Goal: Answer question/provide support: Share knowledge or assist other users

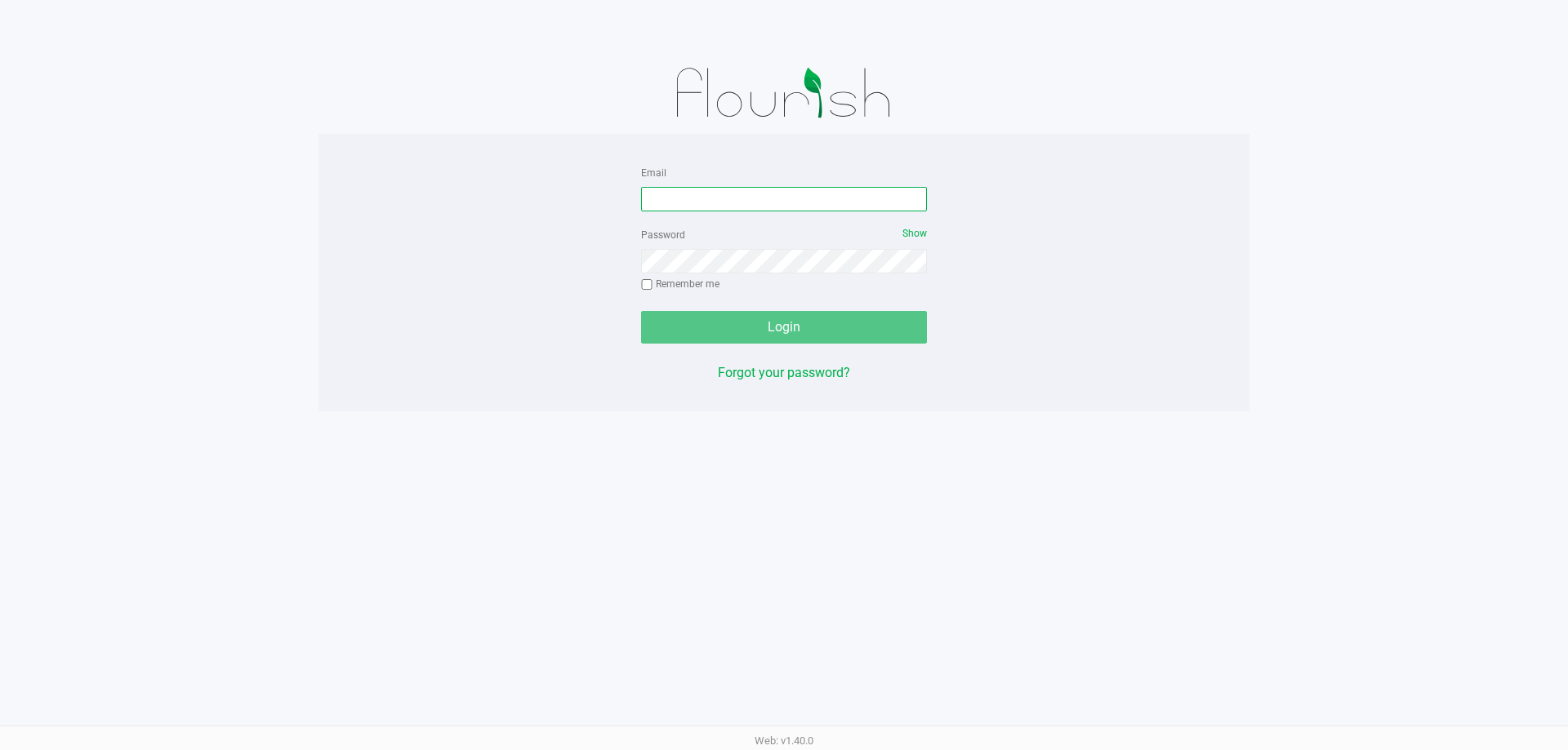
click at [655, 195] on input "Email" at bounding box center [784, 199] width 286 height 24
type input "[EMAIL_ADDRESS][DOMAIN_NAME]"
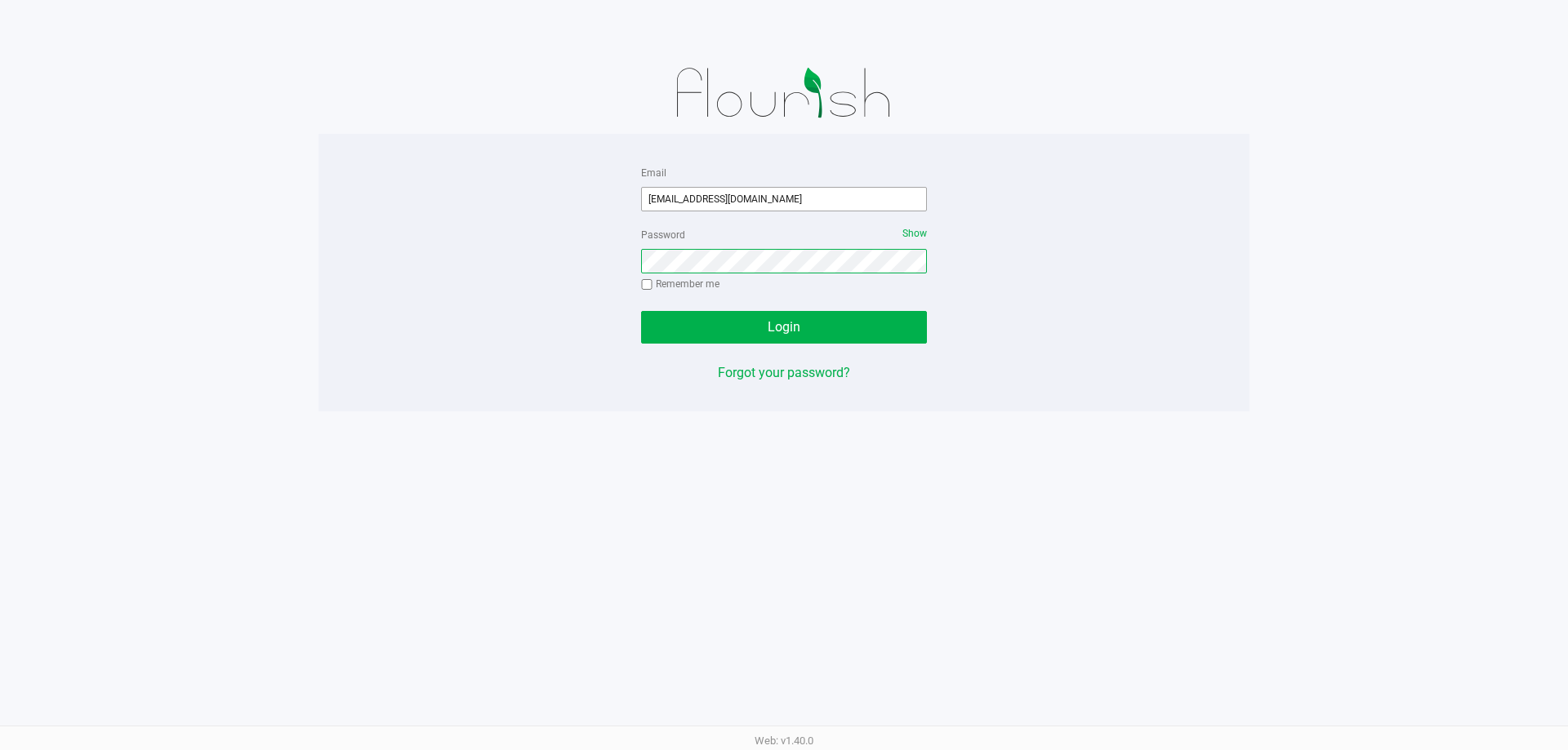
click at [641, 311] on button "Login" at bounding box center [784, 327] width 286 height 33
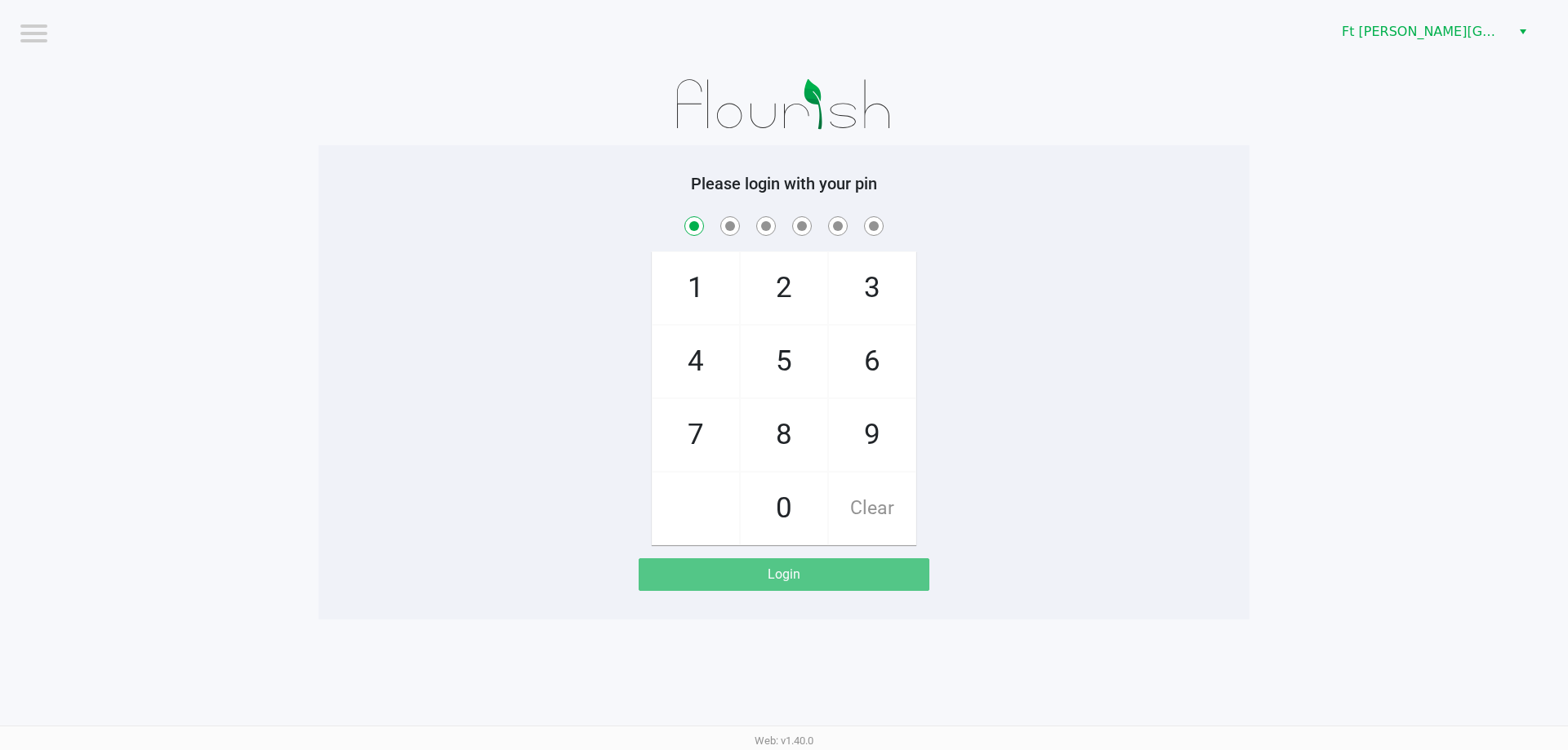
checkbox input "true"
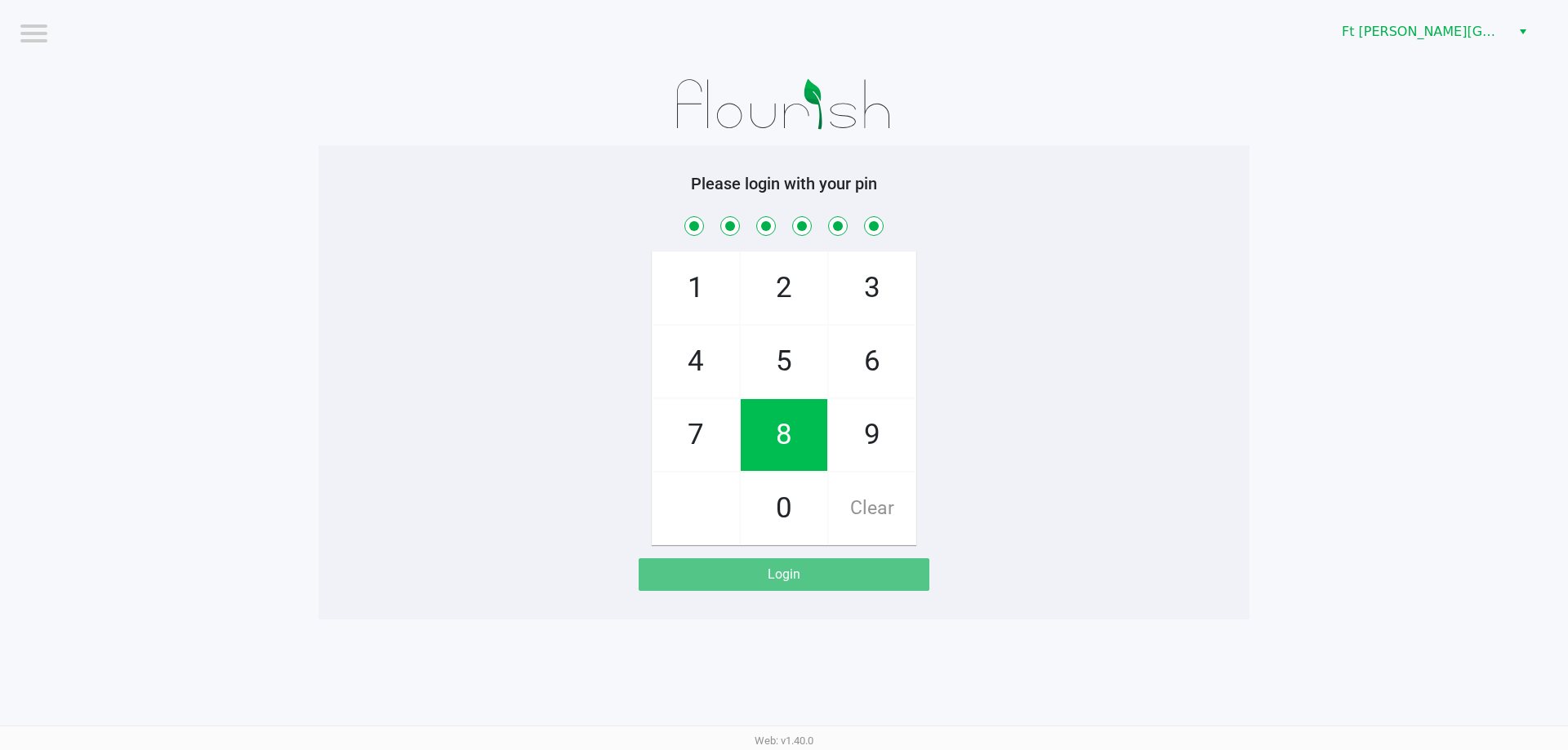
checkbox input "true"
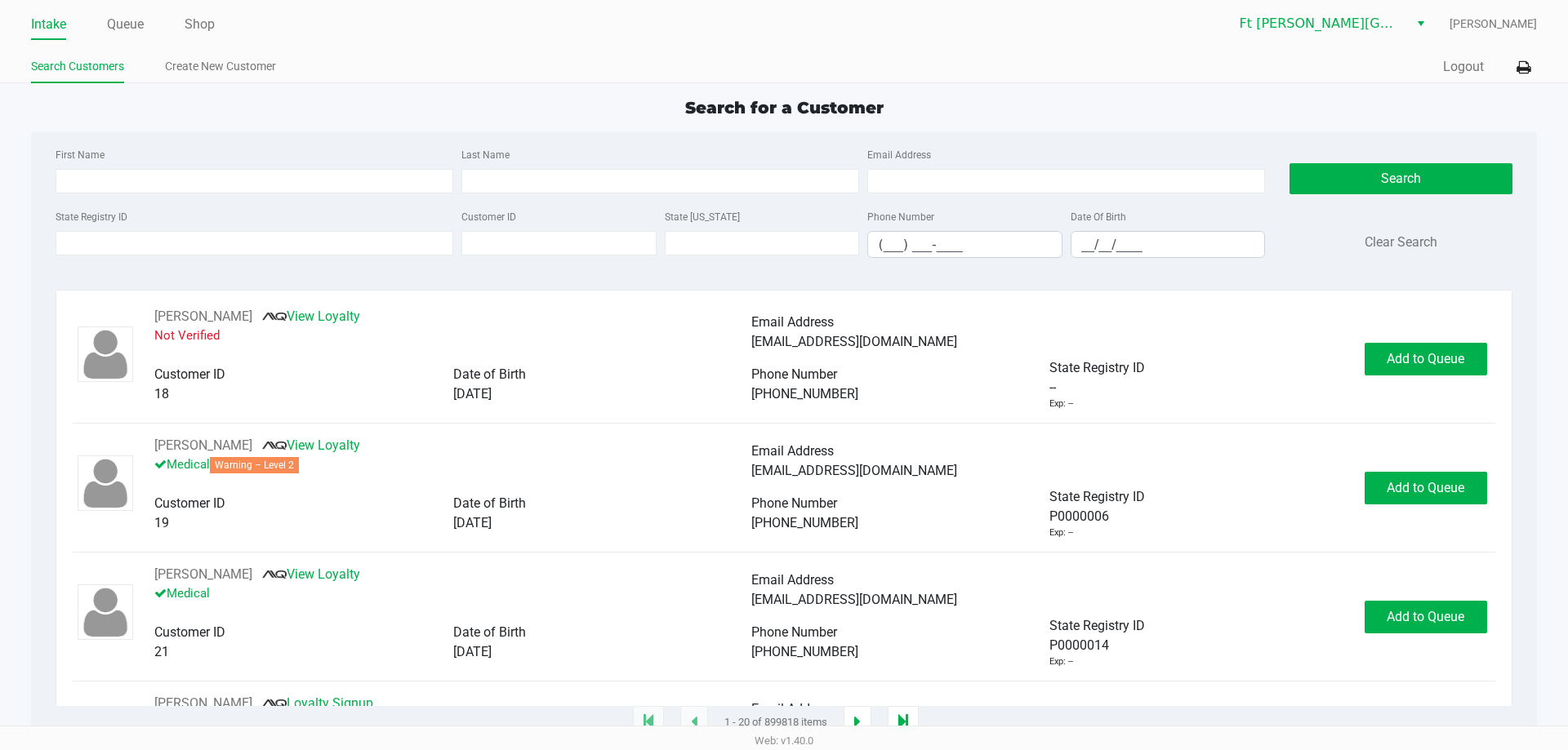
click at [320, 200] on div "First Name Last Name Email Address" at bounding box center [660, 175] width 1217 height 62
click at [320, 186] on input "First Name" at bounding box center [254, 181] width 398 height 24
type input "[PERSON_NAME]"
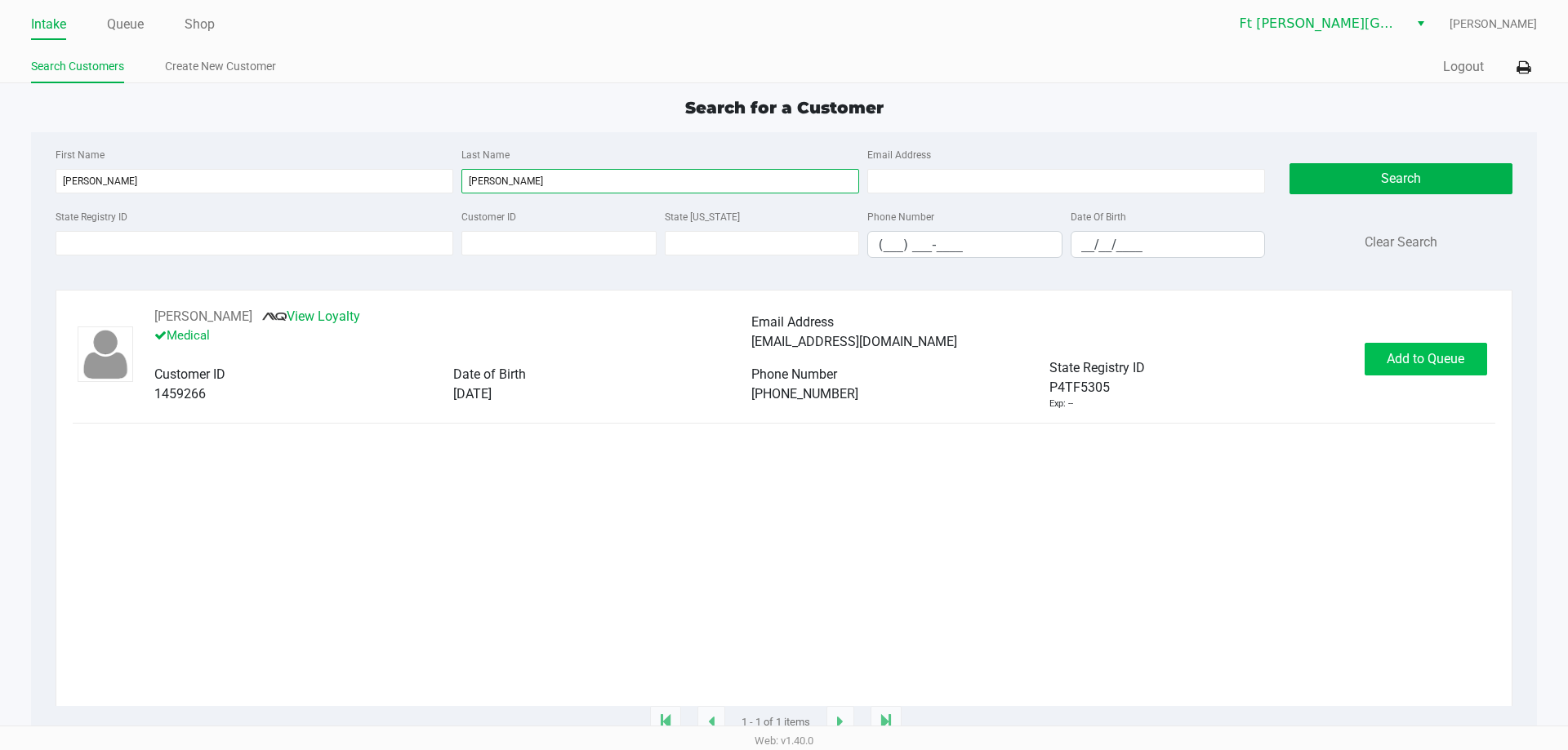
type input "[PERSON_NAME]"
click at [1467, 348] on button "Add to Queue" at bounding box center [1425, 359] width 123 height 33
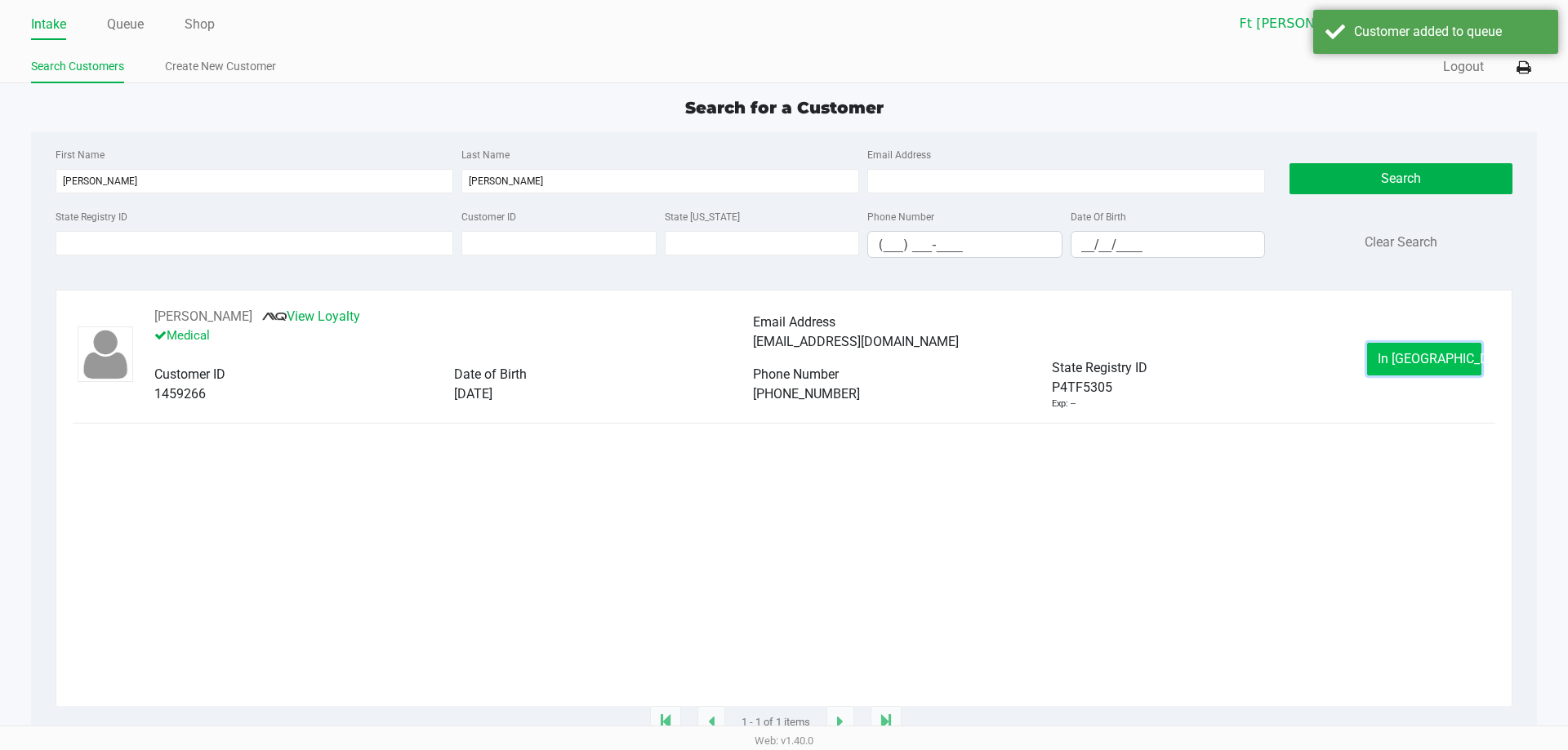
click at [1438, 368] on button "In [GEOGRAPHIC_DATA]" at bounding box center [1423, 359] width 114 height 33
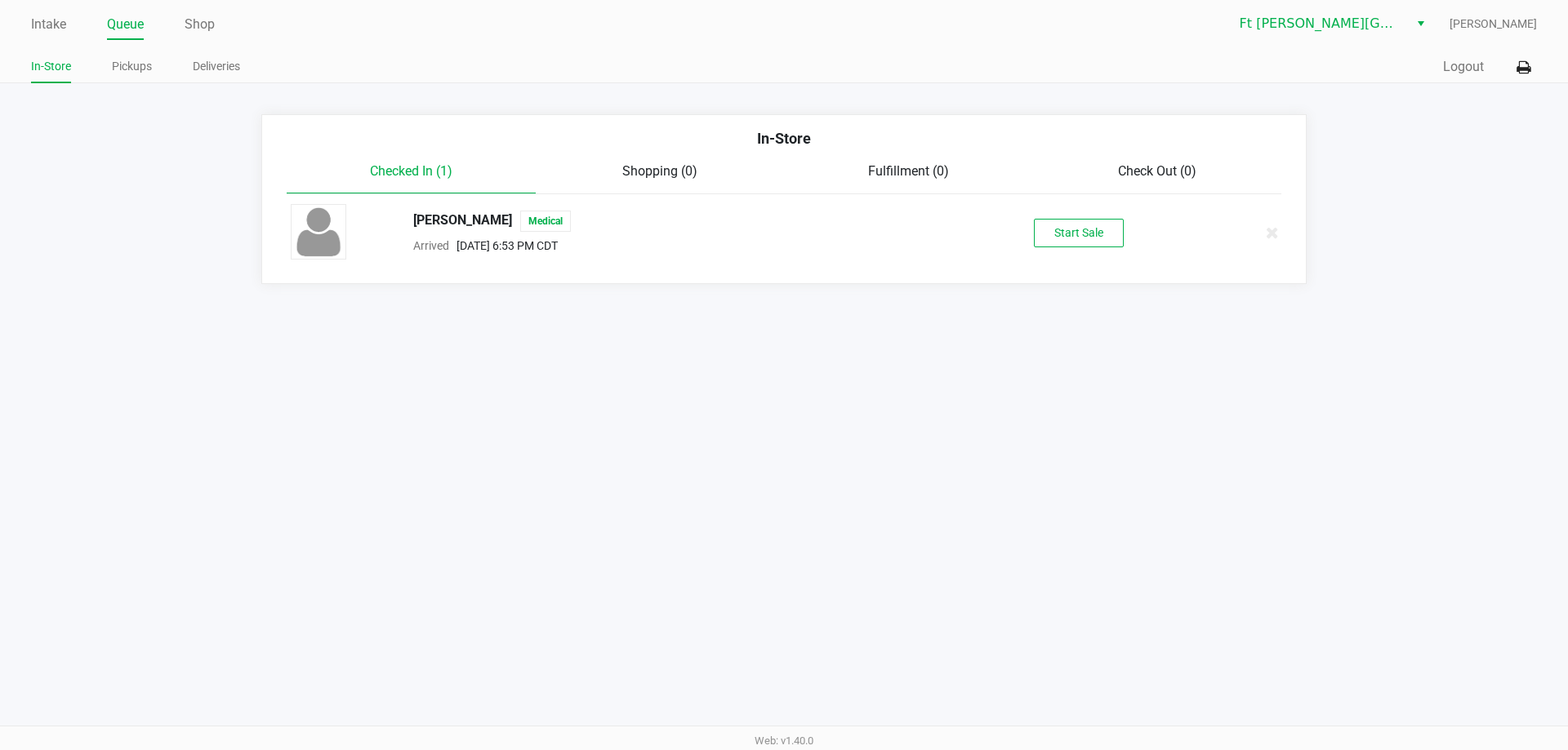
click at [494, 211] on div "[PERSON_NAME] Medical" at bounding box center [676, 221] width 551 height 21
click at [494, 219] on div "[PERSON_NAME] Medical" at bounding box center [676, 221] width 551 height 21
drag, startPoint x: 1104, startPoint y: 233, endPoint x: 1053, endPoint y: 234, distance: 51.0
click at [1103, 233] on button "Start Sale" at bounding box center [1078, 232] width 90 height 29
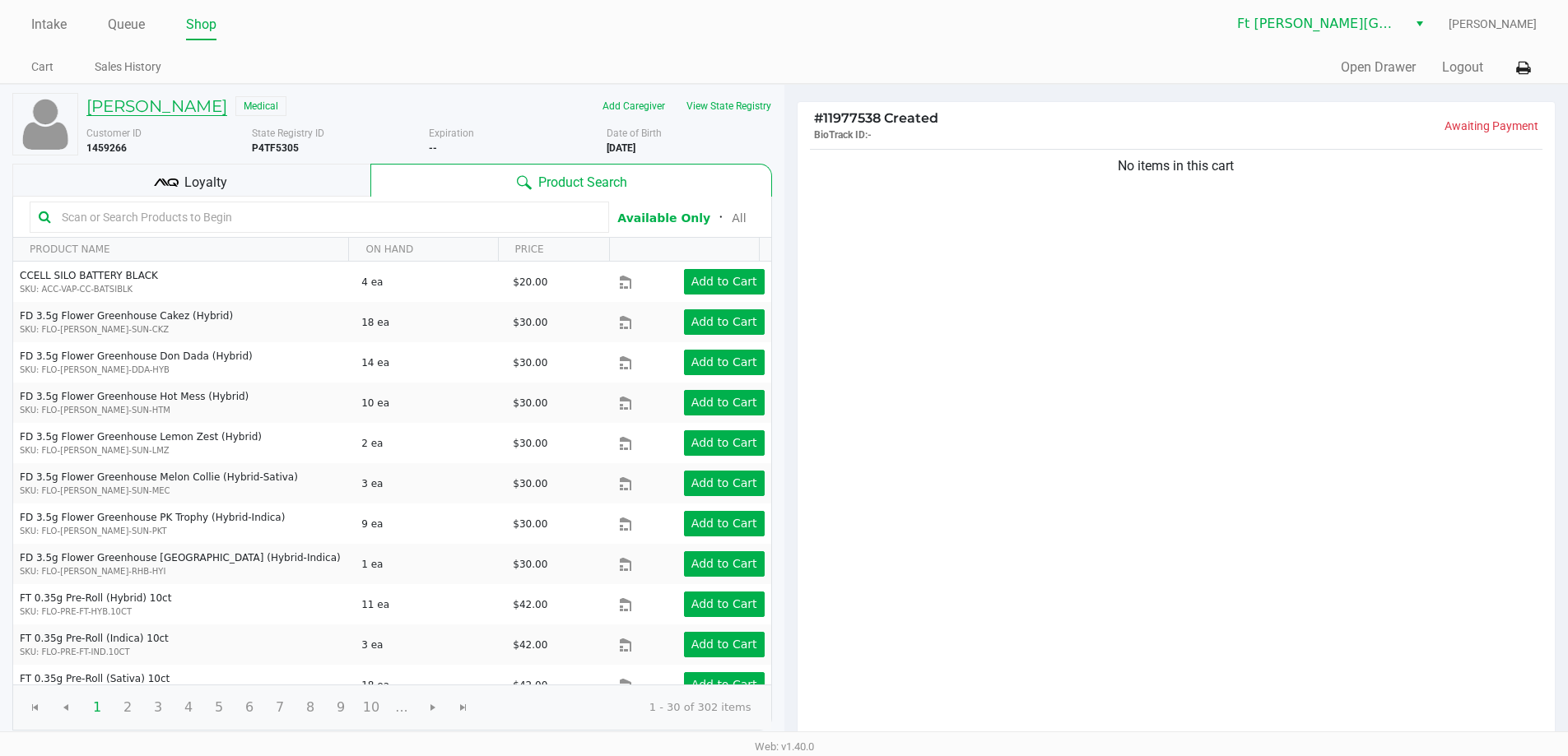
click at [164, 109] on h5 "[PERSON_NAME]" at bounding box center [156, 106] width 140 height 20
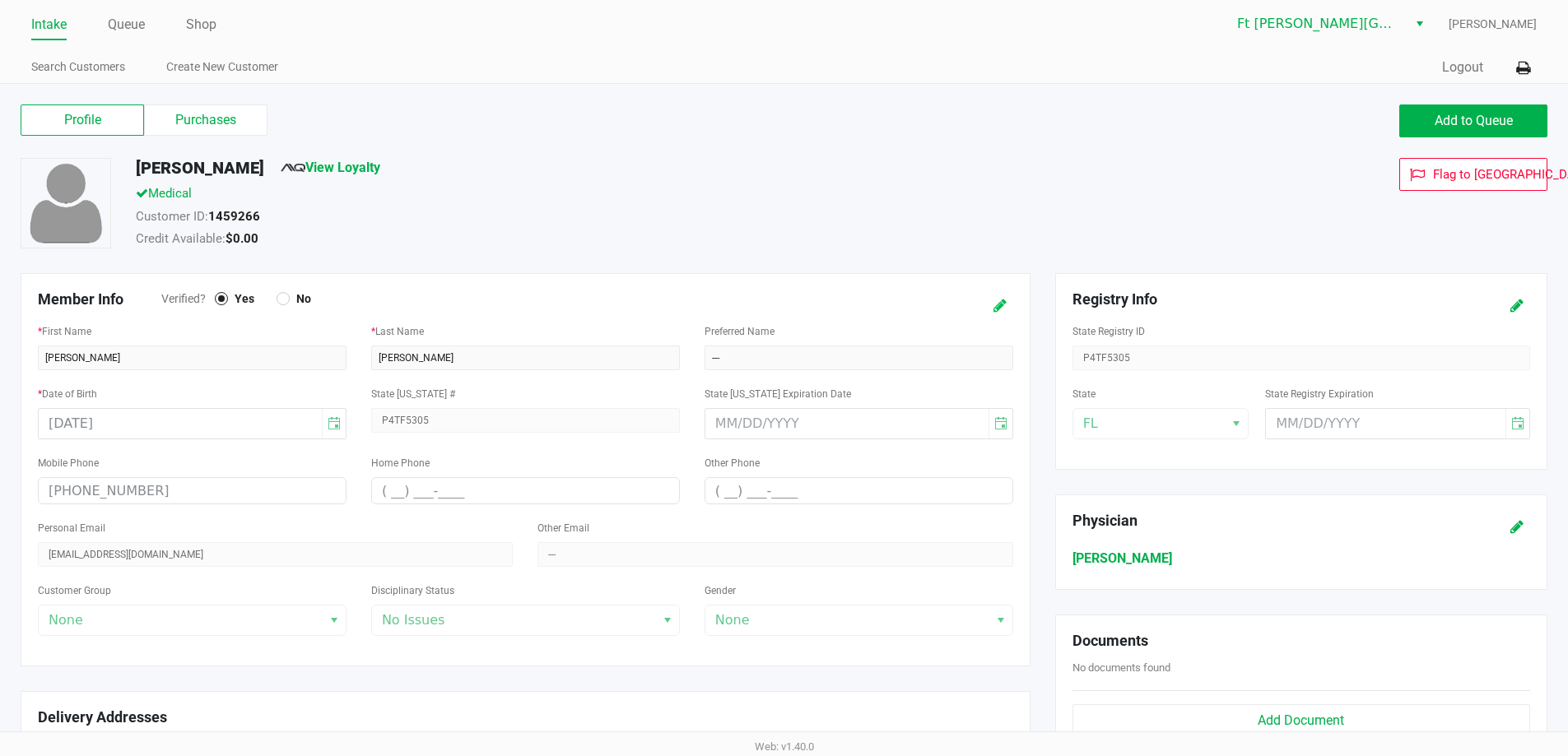
click at [1005, 303] on icon at bounding box center [999, 305] width 13 height 11
click at [928, 347] on input "text" at bounding box center [859, 358] width 309 height 25
type input "SEE NOTE"
click at [982, 310] on icon at bounding box center [983, 305] width 13 height 11
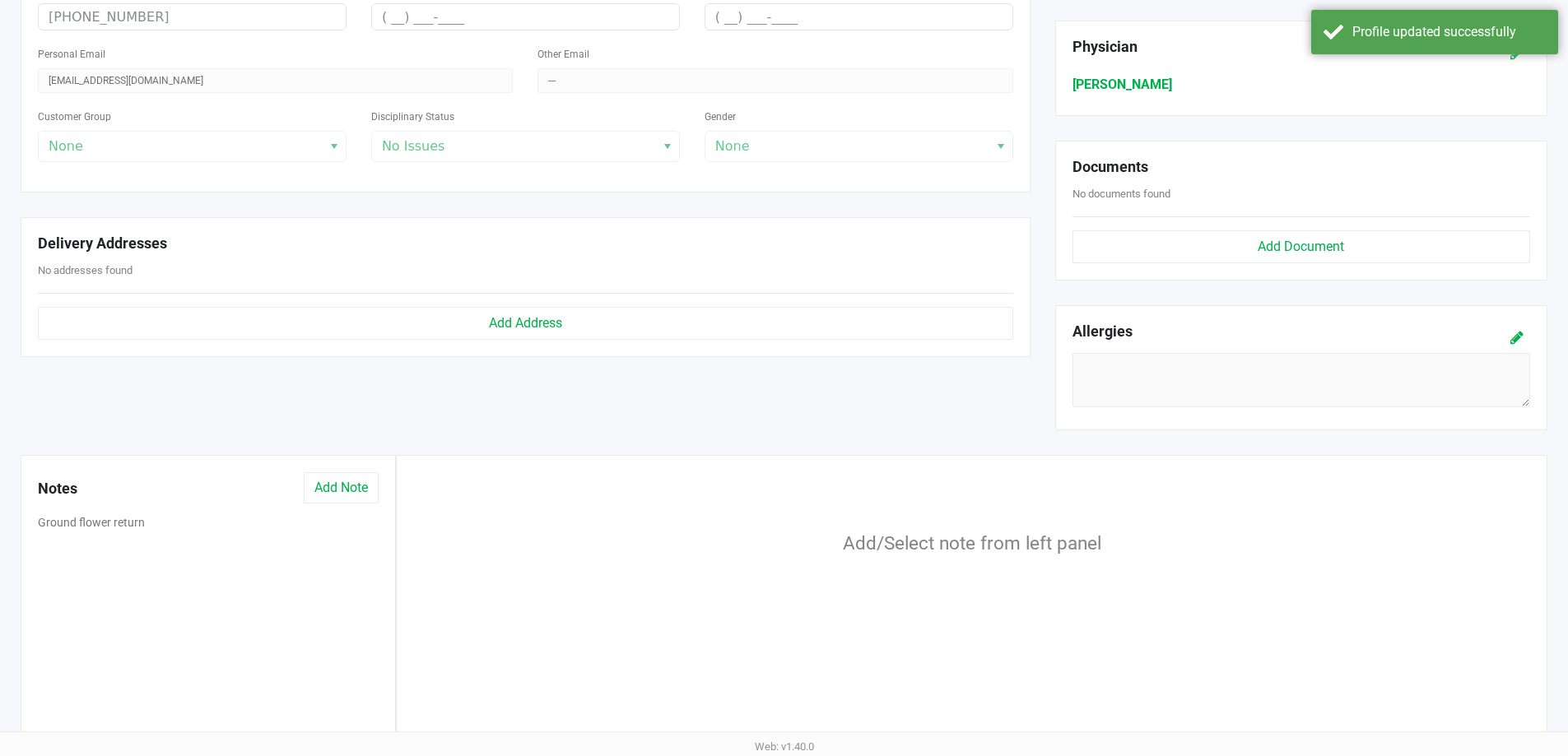
scroll to position [496, 0]
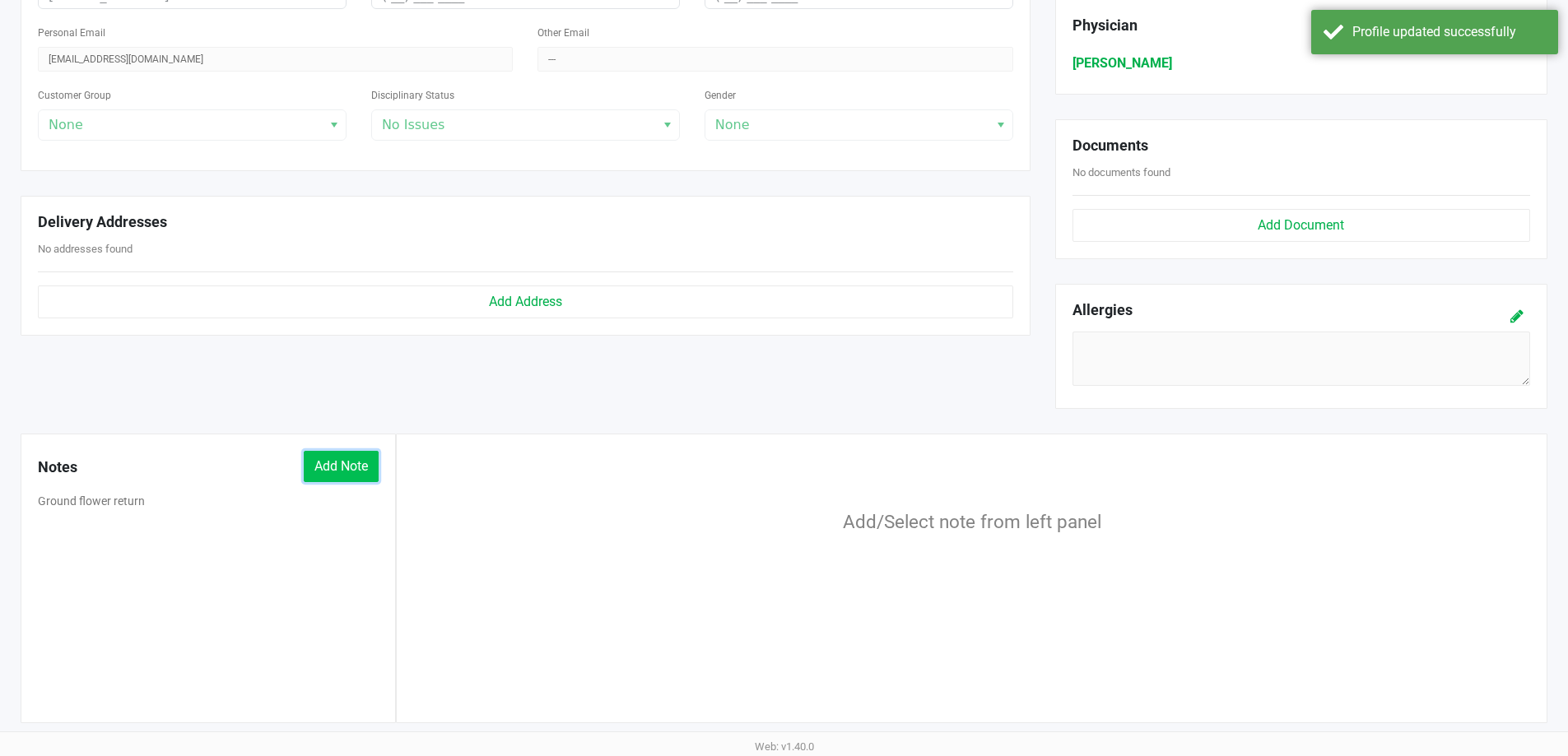
drag, startPoint x: 340, startPoint y: 474, endPoint x: 369, endPoint y: 474, distance: 29.0
click at [339, 474] on button "Add Note" at bounding box center [340, 467] width 75 height 32
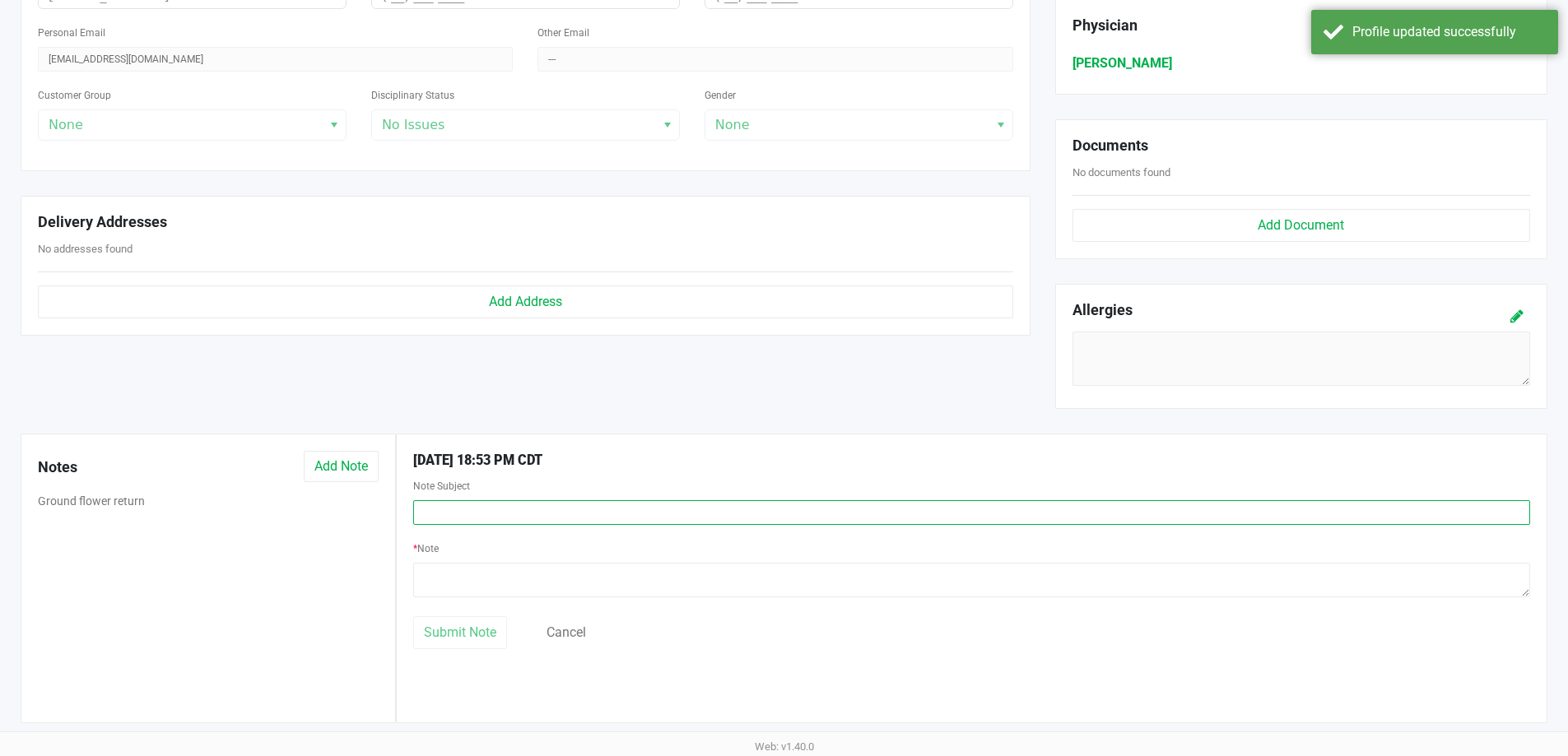
click at [531, 517] on input "text" at bounding box center [971, 512] width 1117 height 25
type input "L"
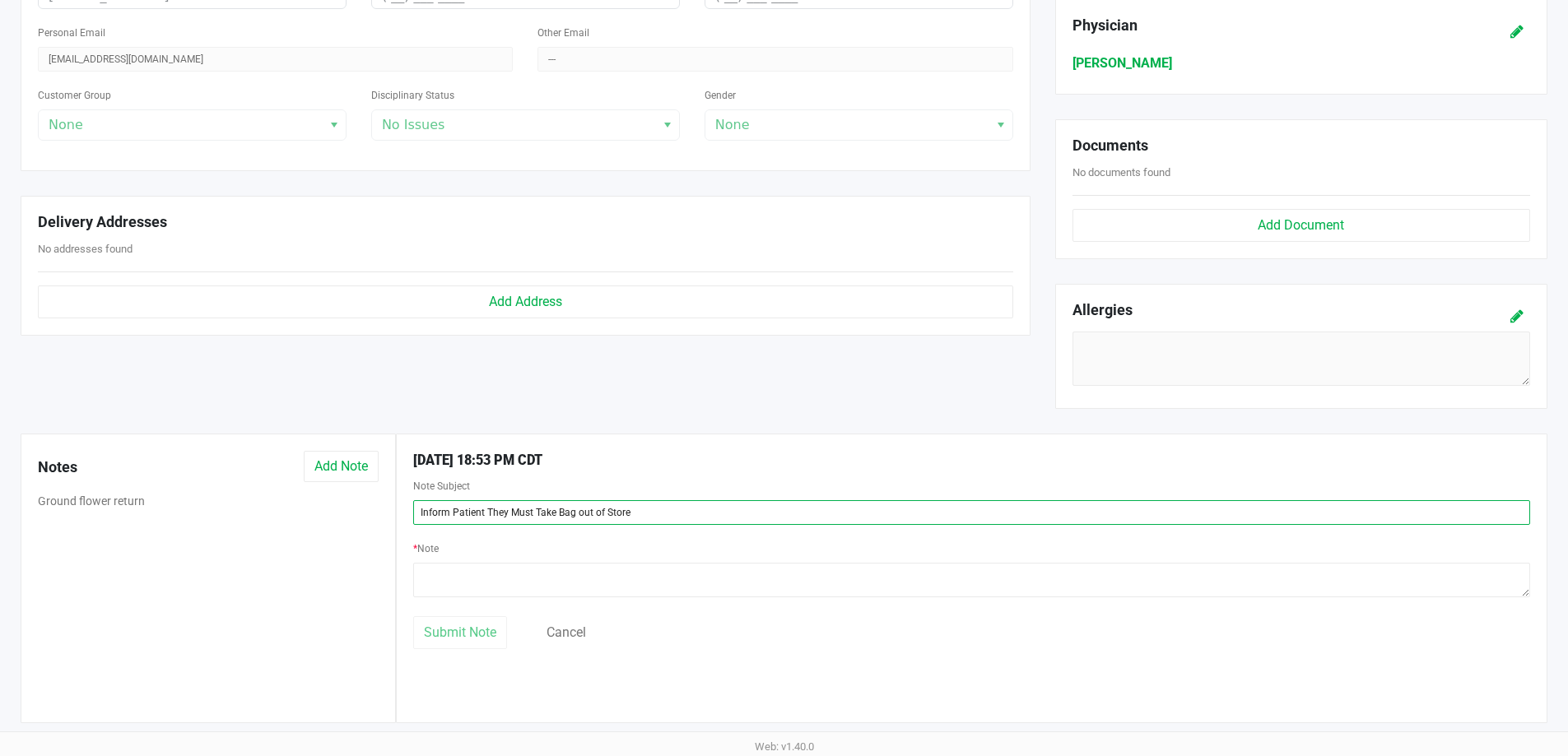
type input "Inform Patient They Must Take Bag out of Store"
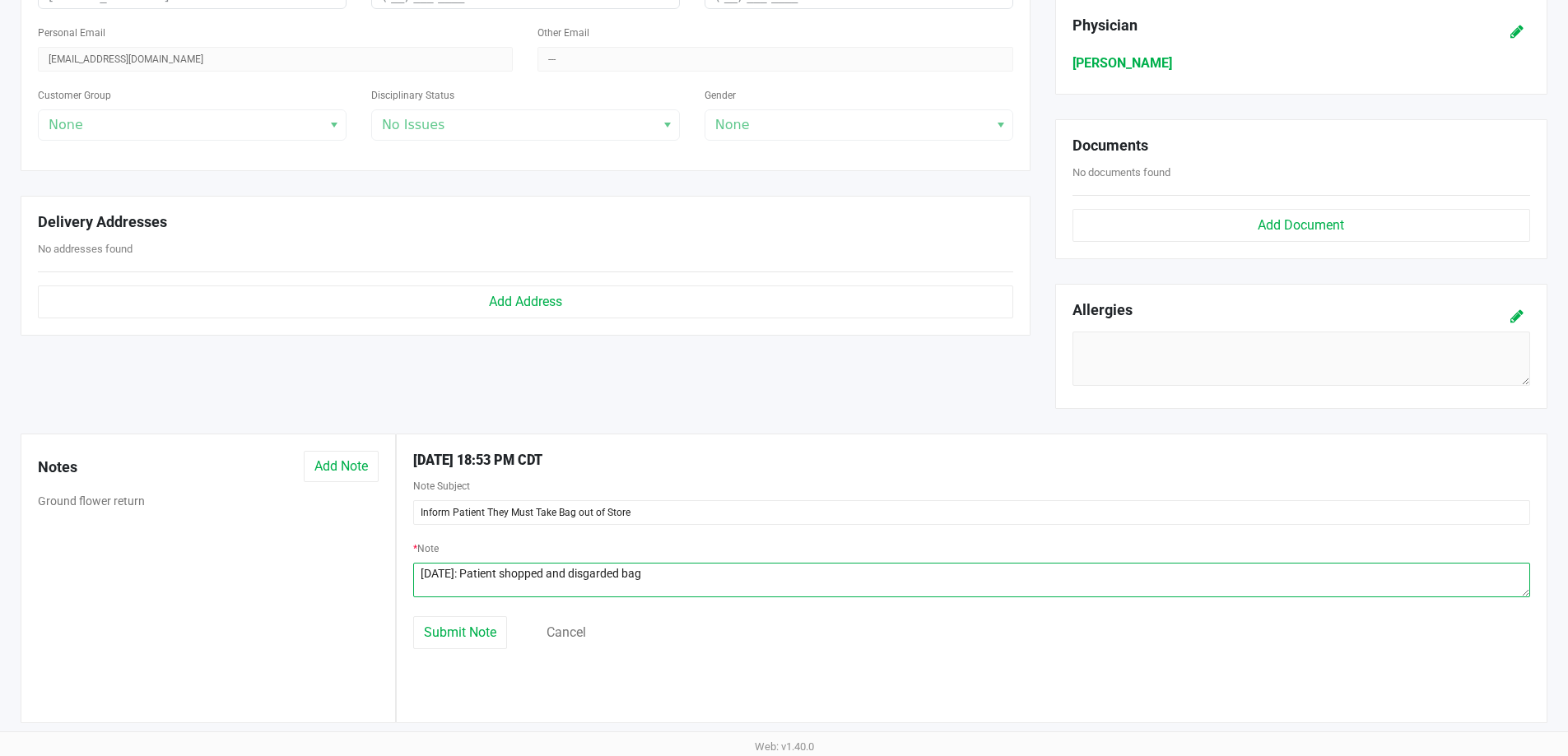
click at [598, 577] on textarea at bounding box center [971, 580] width 1117 height 34
click at [719, 569] on textarea at bounding box center [971, 580] width 1117 height 34
type textarea "[DATE]: Patient shopped and discarded bag at the front of store; Please inform …"
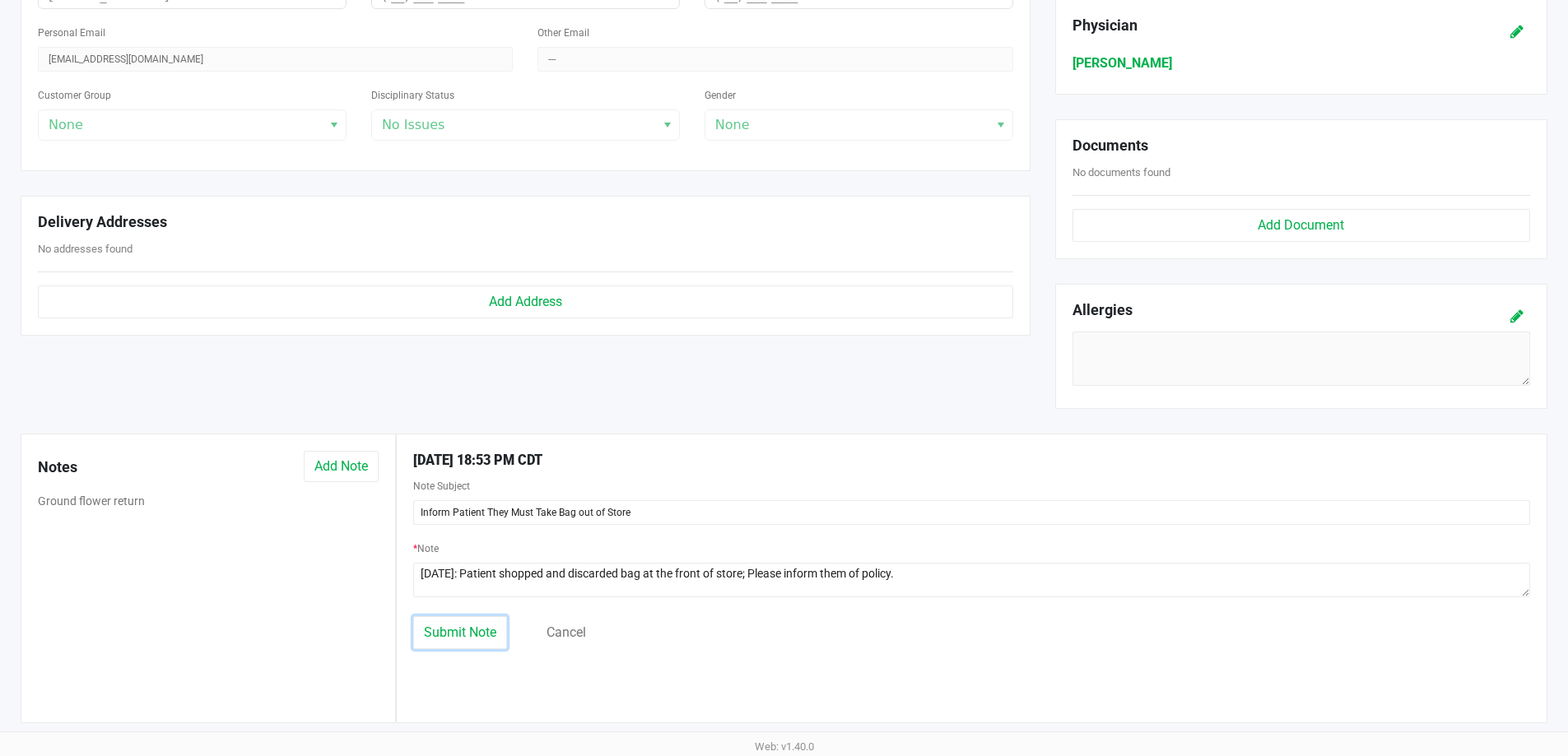
drag, startPoint x: 473, startPoint y: 634, endPoint x: 467, endPoint y: 640, distance: 8.5
click at [471, 636] on span "Submit Note" at bounding box center [460, 632] width 73 height 16
